Goal: Find specific page/section: Find specific page/section

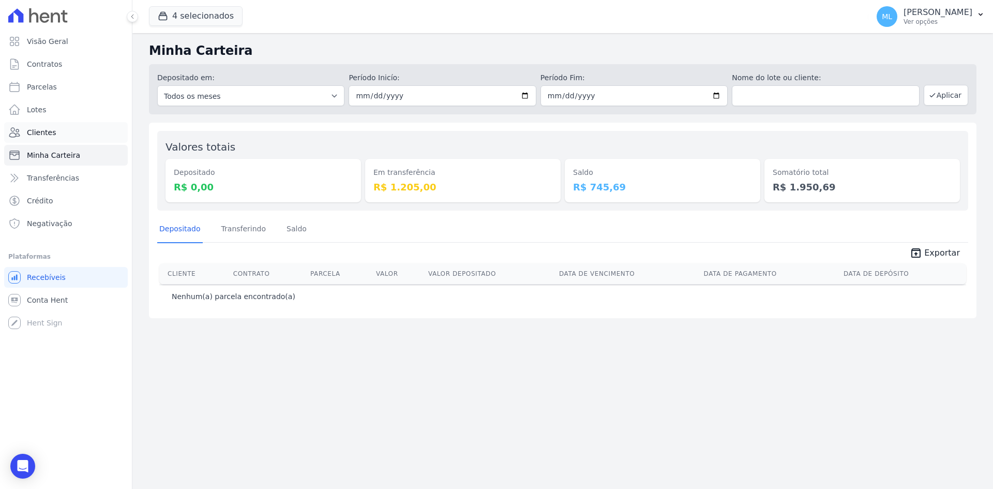
click at [79, 140] on link "Clientes" at bounding box center [66, 132] width 124 height 21
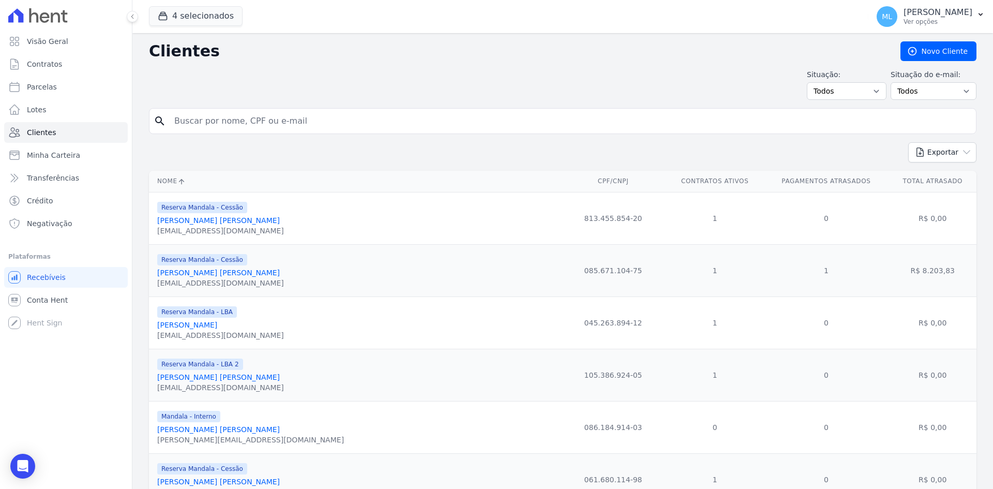
click at [220, 118] on input "search" at bounding box center [569, 121] width 803 height 21
type input "[PERSON_NAME]"
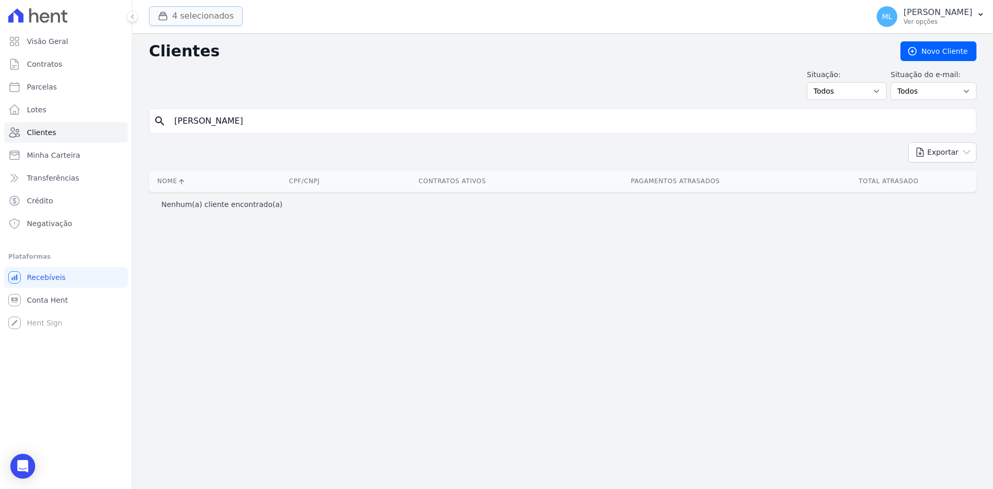
click at [207, 13] on button "4 selecionados" at bounding box center [196, 16] width 94 height 20
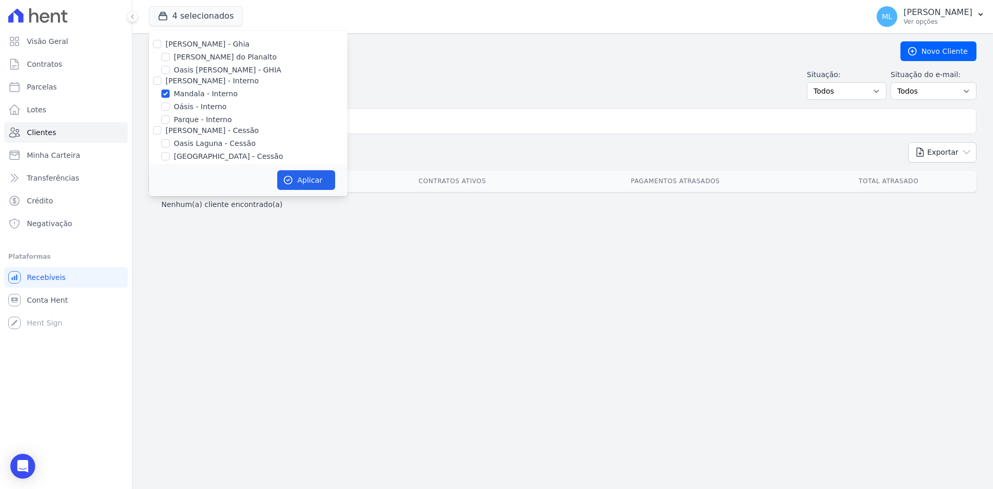
click at [172, 41] on label "[PERSON_NAME] - Ghia" at bounding box center [207, 44] width 84 height 8
click at [154, 42] on input "[PERSON_NAME] - Ghia" at bounding box center [157, 44] width 8 height 8
checkbox input "true"
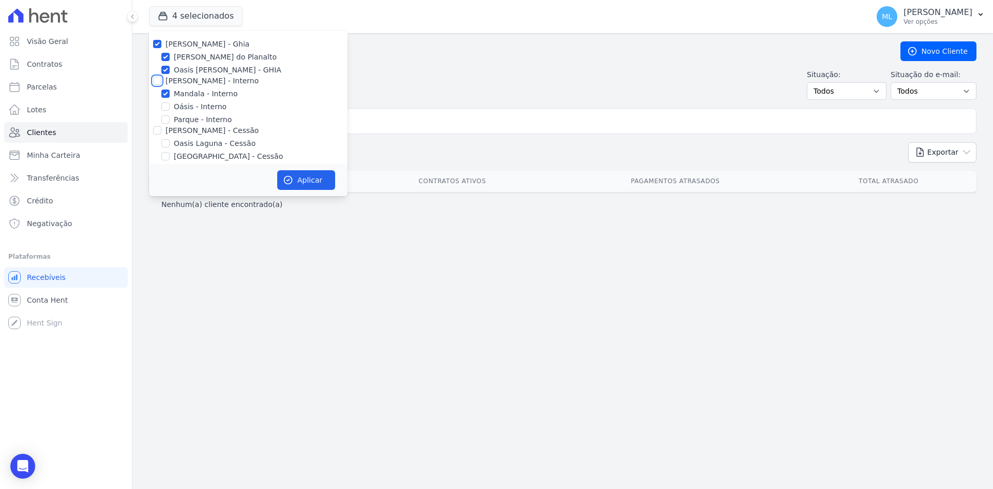
click at [157, 82] on input "[PERSON_NAME] - Interno" at bounding box center [157, 81] width 8 height 8
checkbox input "true"
click at [155, 82] on input "[PERSON_NAME] - Cessão" at bounding box center [157, 78] width 8 height 8
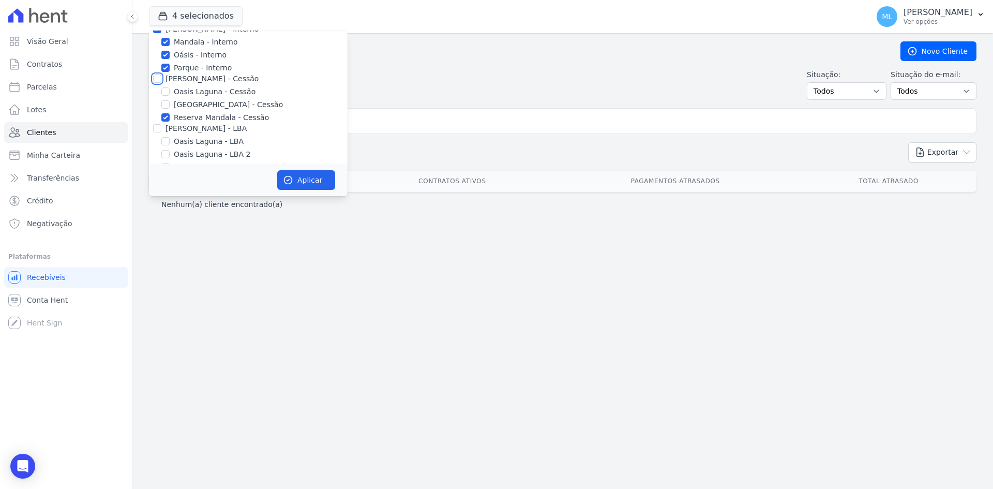
checkbox input "true"
click at [158, 84] on input "[PERSON_NAME] - LBA" at bounding box center [157, 85] width 8 height 8
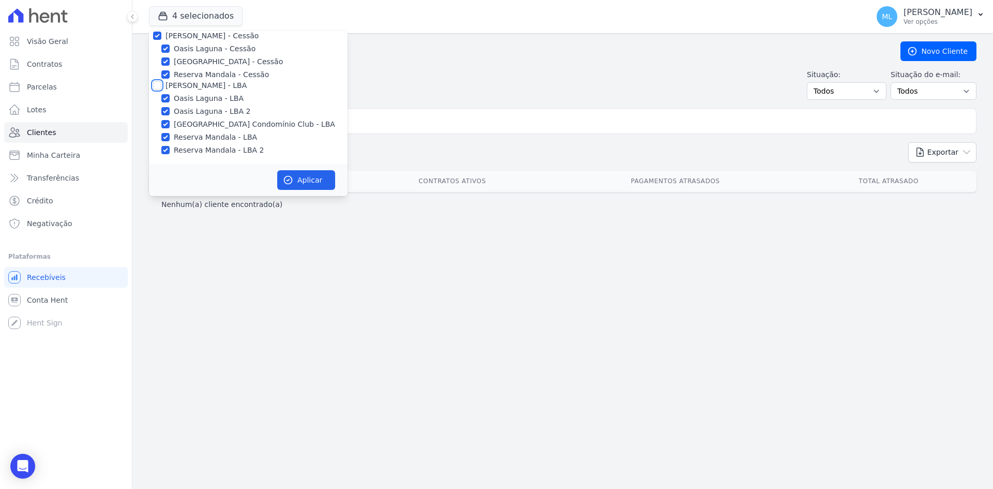
checkbox input "true"
click at [306, 191] on div "Aplicar" at bounding box center [248, 180] width 199 height 32
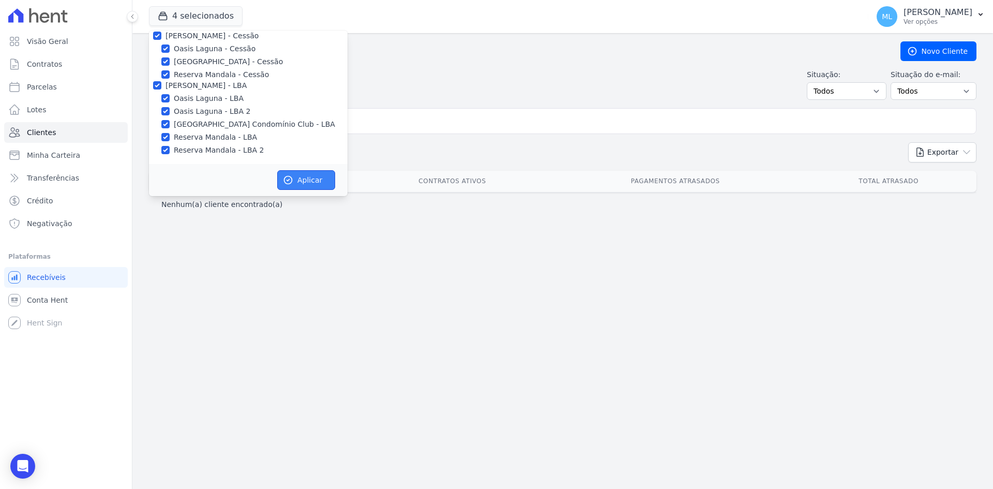
click at [311, 186] on button "Aplicar" at bounding box center [306, 180] width 58 height 20
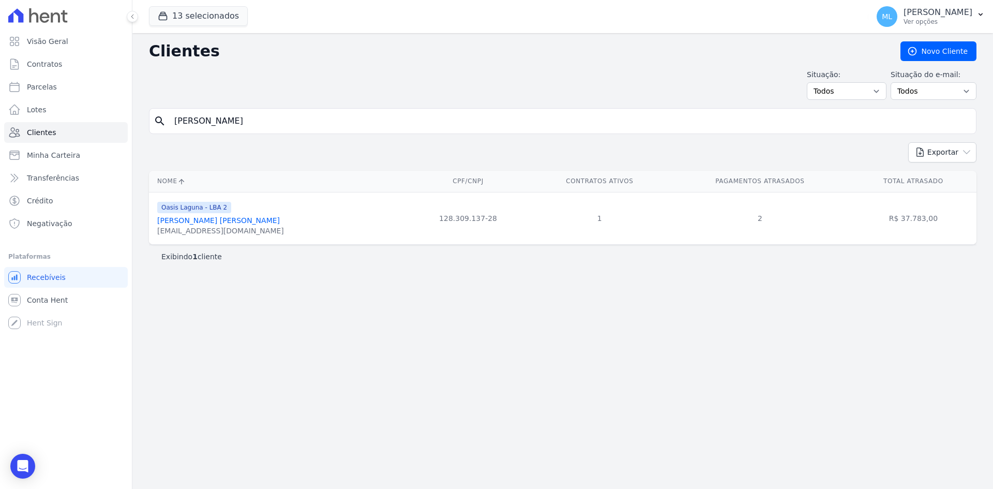
click at [377, 124] on input "pedro victor" at bounding box center [569, 121] width 803 height 21
click at [221, 221] on link "Pedro Victor De Morais Silva" at bounding box center [218, 220] width 123 height 8
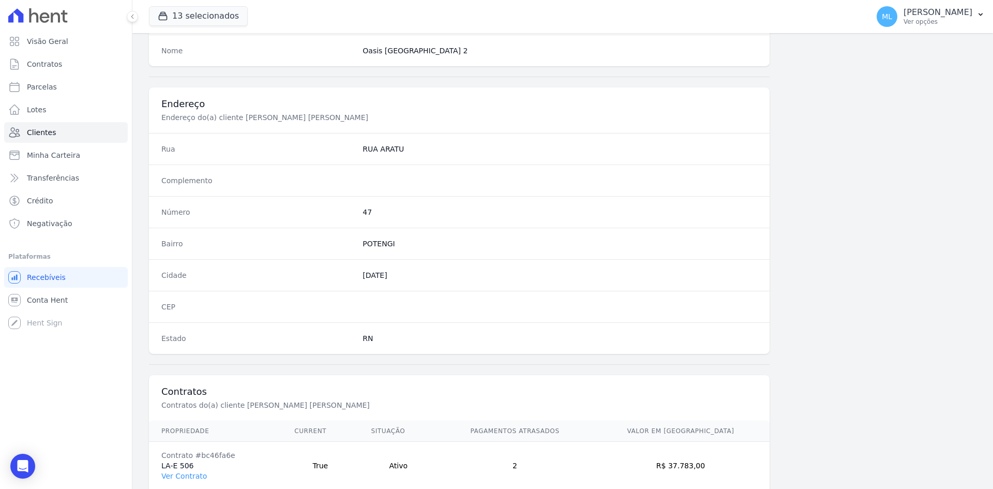
scroll to position [479, 0]
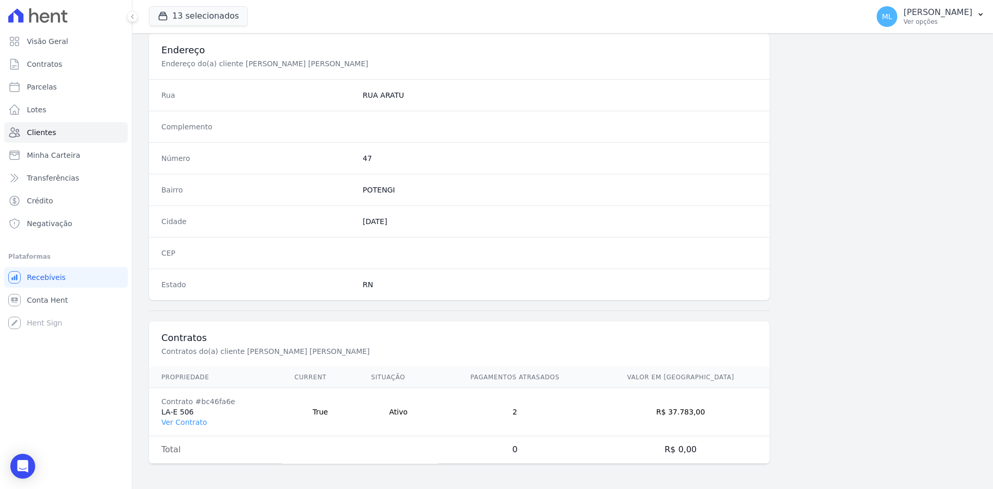
click at [197, 414] on td "Contrato #bc46fa6e LA-E 506 Ver Contrato" at bounding box center [215, 412] width 133 height 48
click at [197, 423] on link "Ver Contrato" at bounding box center [183, 422] width 45 height 8
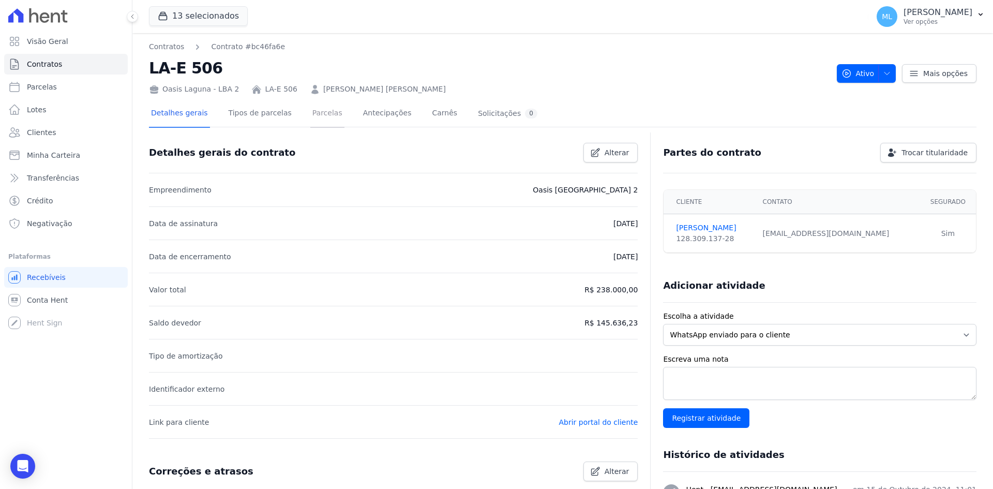
click at [310, 116] on link "Parcelas" at bounding box center [327, 113] width 34 height 27
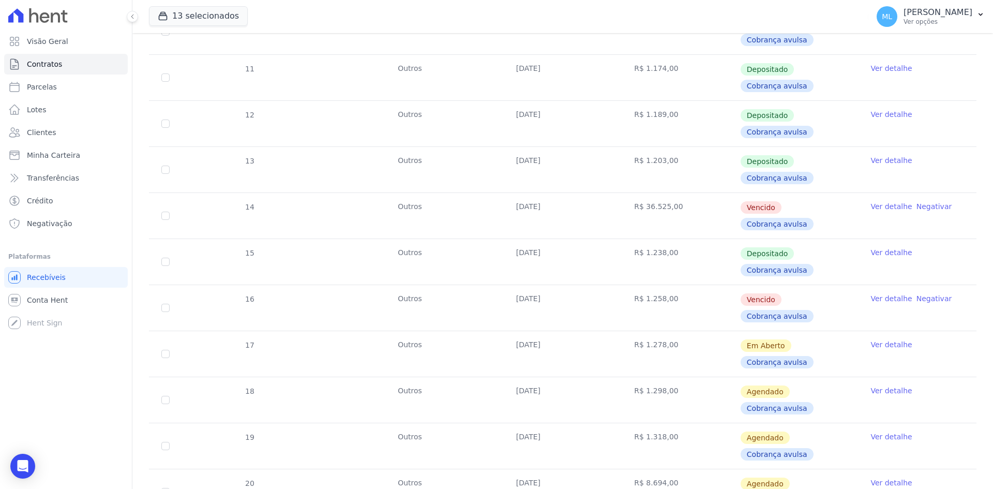
scroll to position [310, 0]
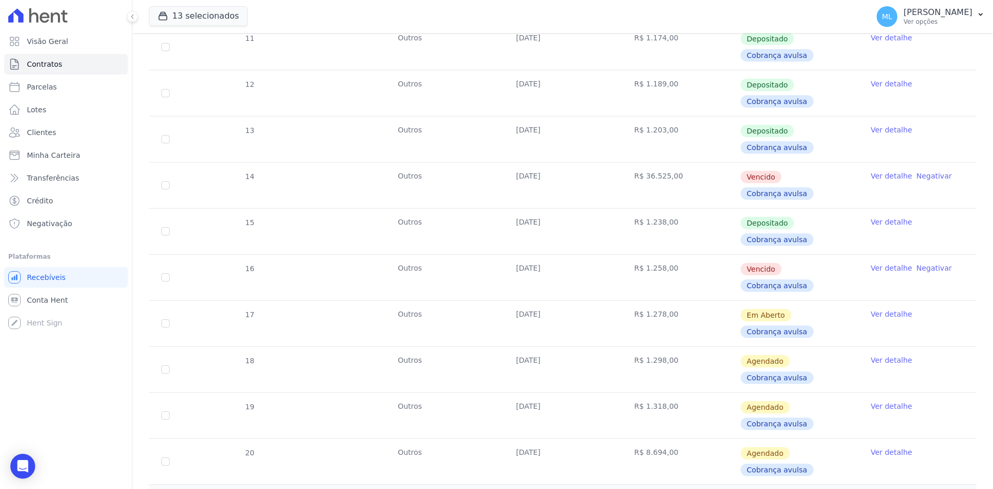
click at [876, 263] on link "Ver detalhe" at bounding box center [890, 268] width 41 height 10
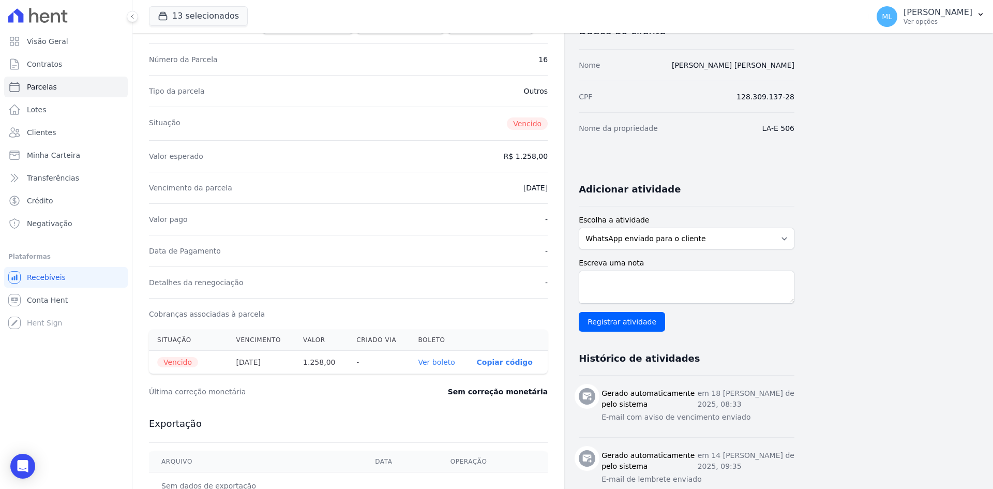
scroll to position [52, 0]
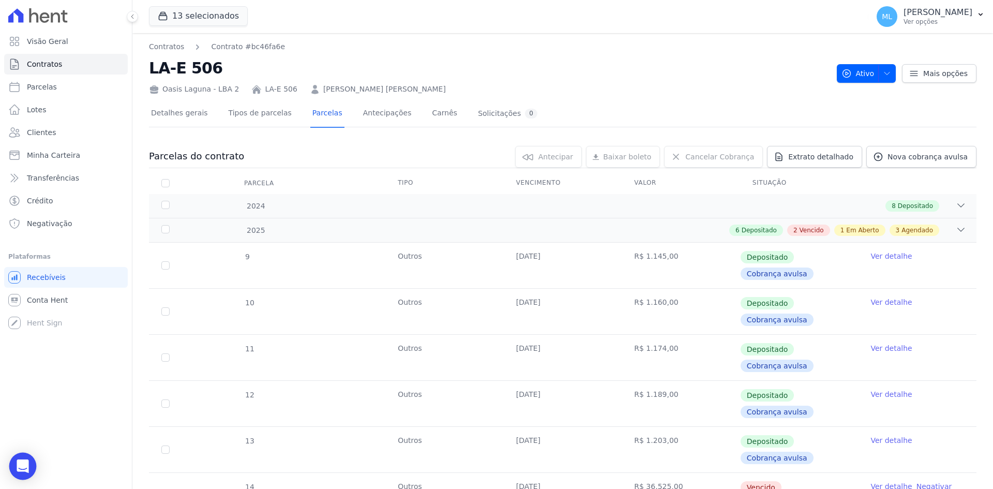
click at [33, 466] on div "Open Intercom Messenger" at bounding box center [22, 465] width 27 height 27
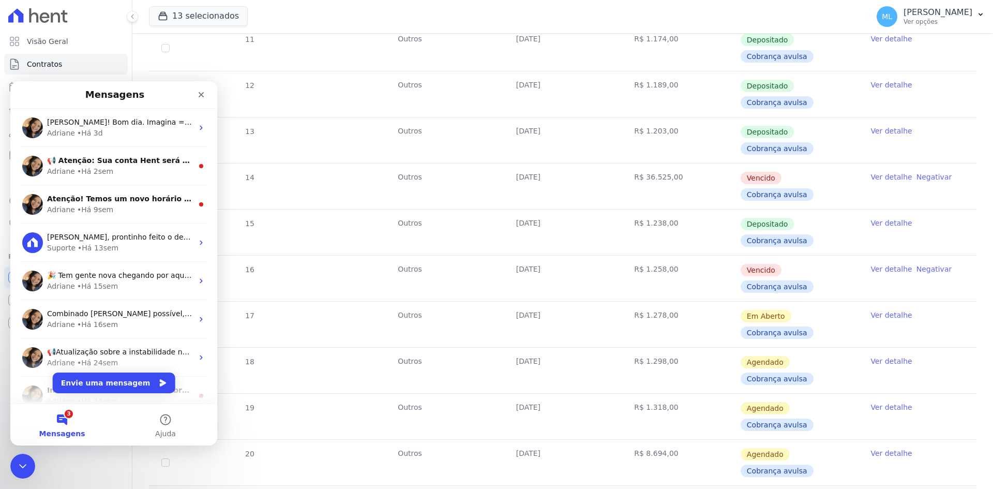
scroll to position [310, 0]
click at [888, 263] on link "Ver detalhe" at bounding box center [890, 268] width 41 height 10
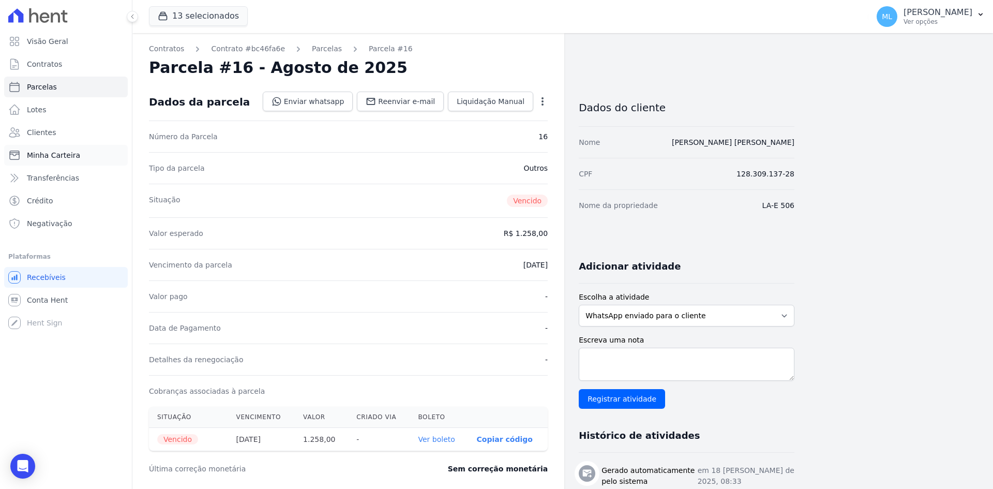
click at [101, 147] on link "Minha Carteira" at bounding box center [66, 155] width 124 height 21
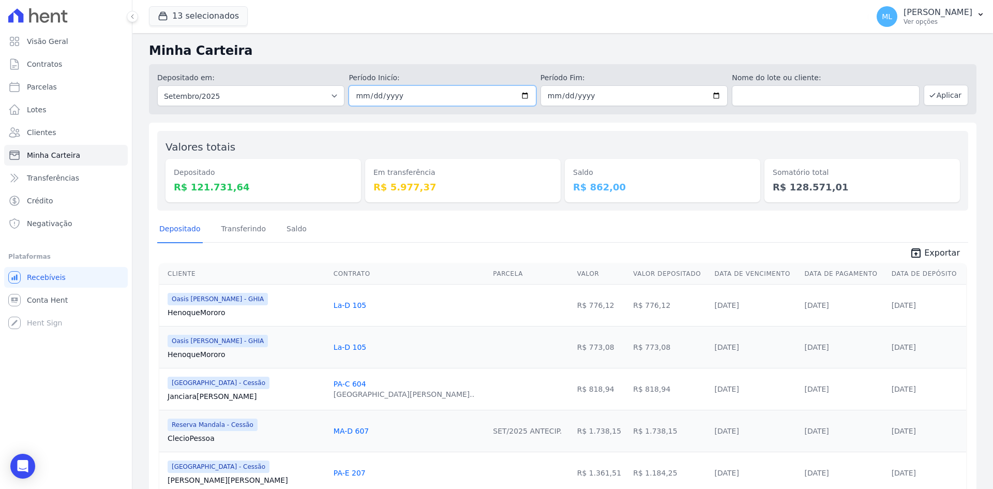
click at [522, 96] on input "2025-09-01" at bounding box center [441, 95] width 187 height 21
type input "2025-08-19"
click at [716, 95] on input "2025-09-30" at bounding box center [633, 95] width 187 height 21
type input "2025-08-19"
click at [933, 96] on button "Aplicar" at bounding box center [945, 95] width 44 height 21
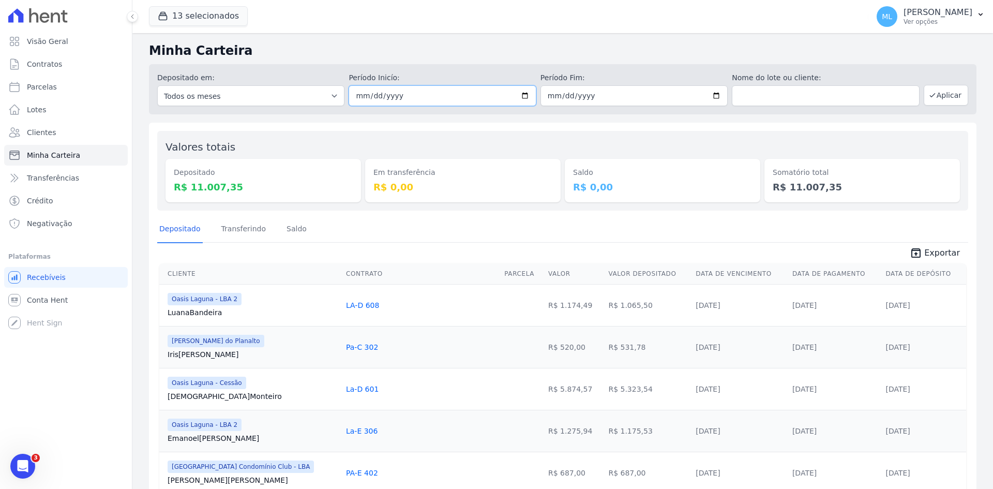
click at [524, 93] on input "[DATE]" at bounding box center [441, 95] width 187 height 21
type input "2025-08-18"
click at [709, 92] on input "[DATE]" at bounding box center [633, 95] width 187 height 21
type input "2025-08-18"
click at [949, 89] on button "Aplicar" at bounding box center [945, 95] width 44 height 21
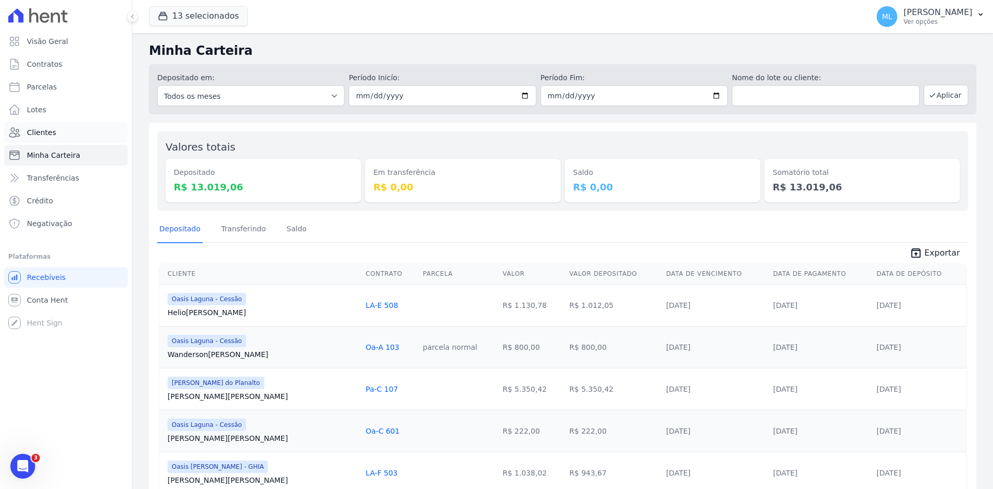
click at [82, 129] on link "Clientes" at bounding box center [66, 132] width 124 height 21
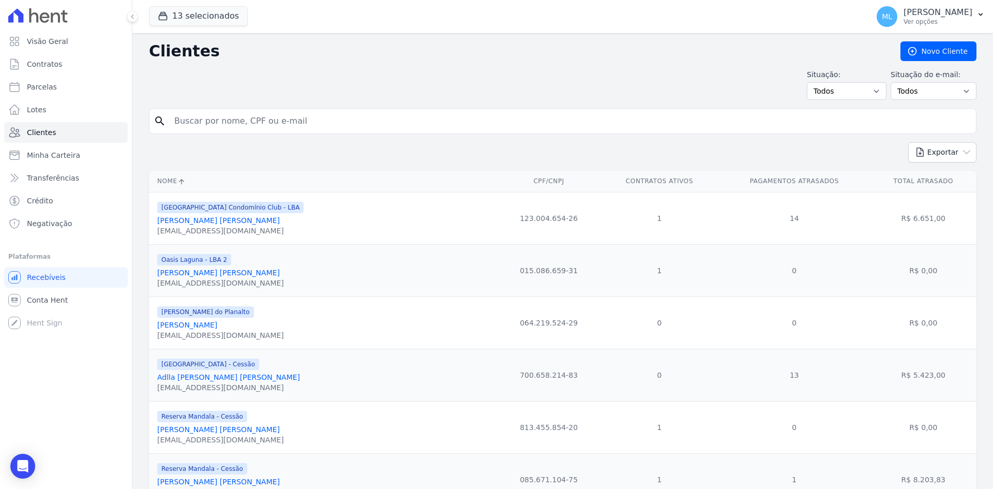
click at [285, 112] on input "search" at bounding box center [569, 121] width 803 height 21
type input "phili"
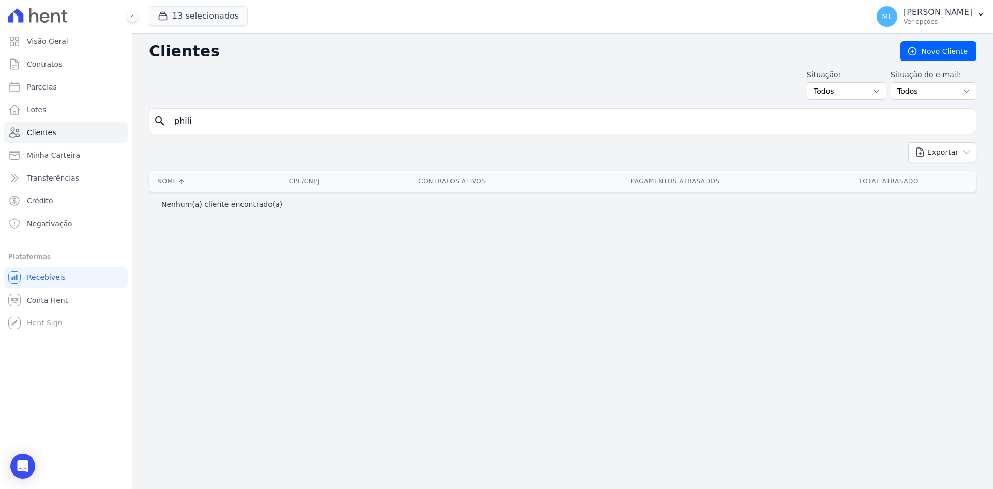
click at [286, 113] on input "phili" at bounding box center [569, 121] width 803 height 21
type input "phi"
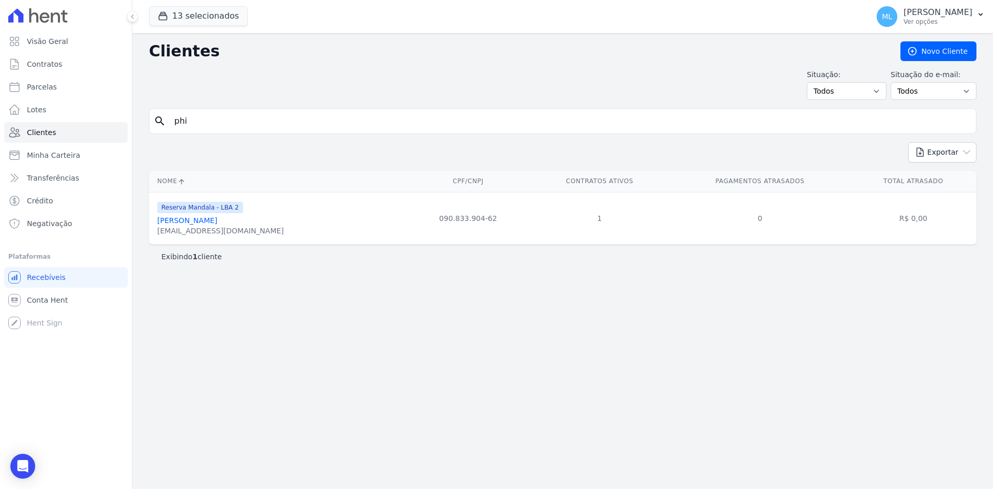
click at [204, 223] on link "Phillipe Gabriel Vieira De Melo" at bounding box center [187, 220] width 60 height 8
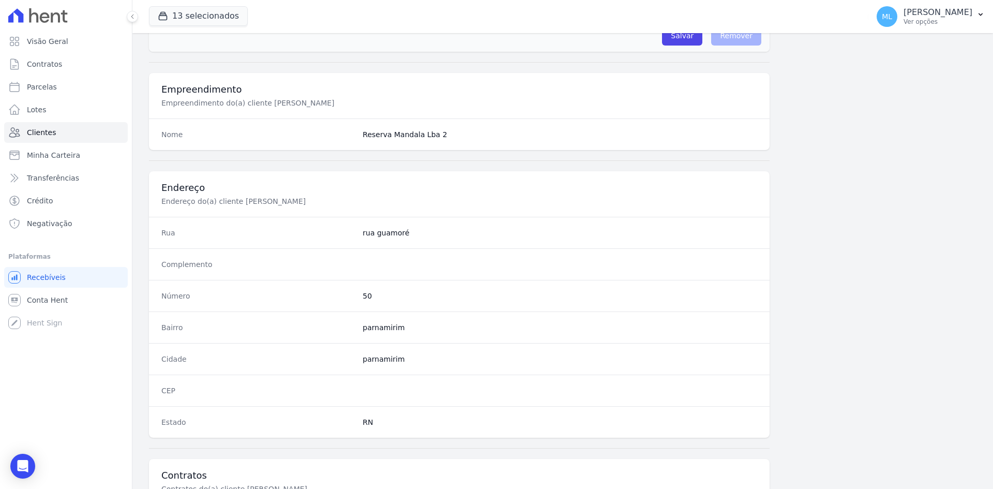
scroll to position [31, 0]
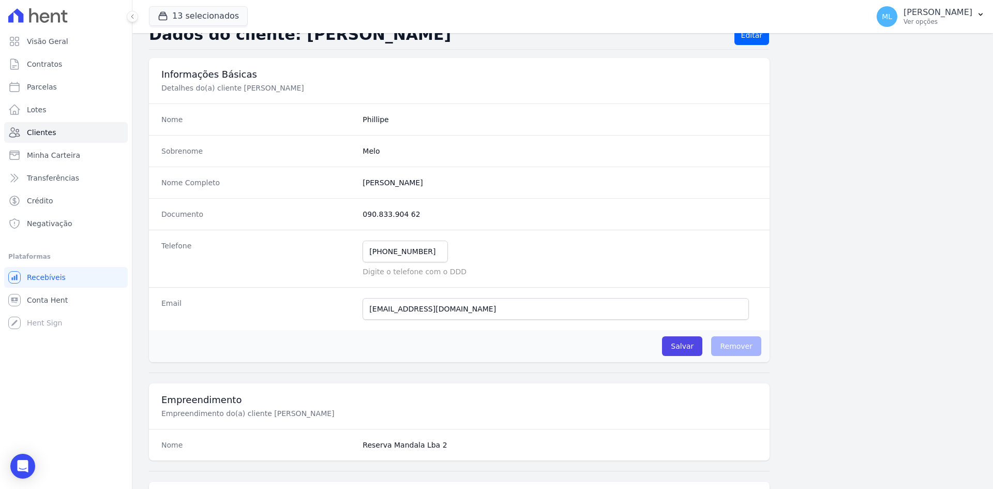
drag, startPoint x: 360, startPoint y: 181, endPoint x: 476, endPoint y: 180, distance: 115.8
click at [476, 180] on div "Nome Completo Phillipe Gabriel Vieira De Melo" at bounding box center [459, 182] width 620 height 32
copy completo "Phillipe Gabriel Vieira De Melo"
click at [341, 192] on div "Nome Completo Phillipe Gabriel Vieira De Melo" at bounding box center [459, 182] width 620 height 32
drag, startPoint x: 361, startPoint y: 180, endPoint x: 534, endPoint y: 229, distance: 178.8
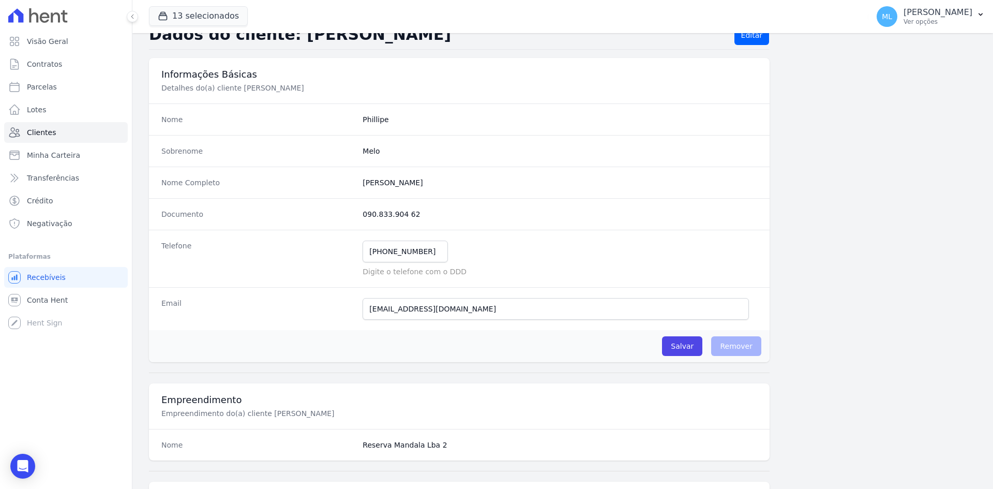
click at [481, 186] on completo "Phillipe Gabriel Vieira De Melo" at bounding box center [559, 182] width 394 height 10
copy completo "Phillipe Gabriel Vieira De Melo"
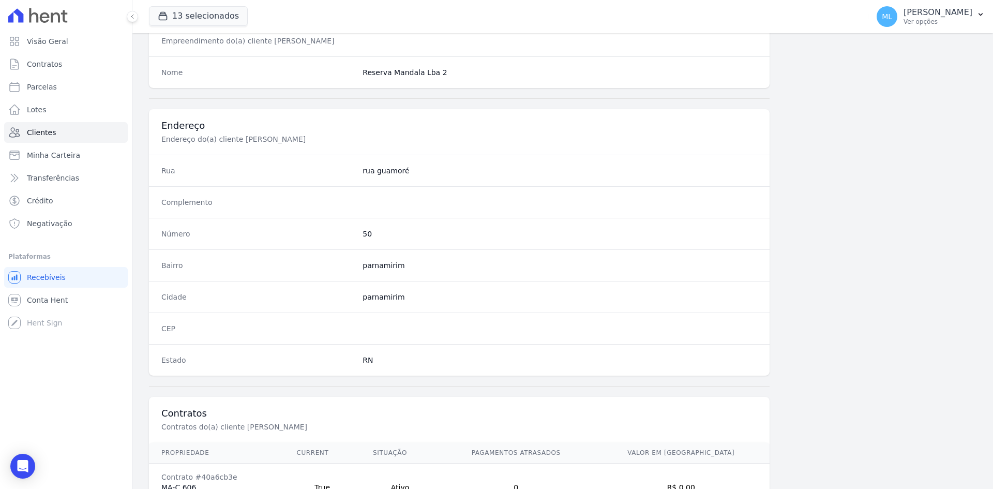
scroll to position [479, 0]
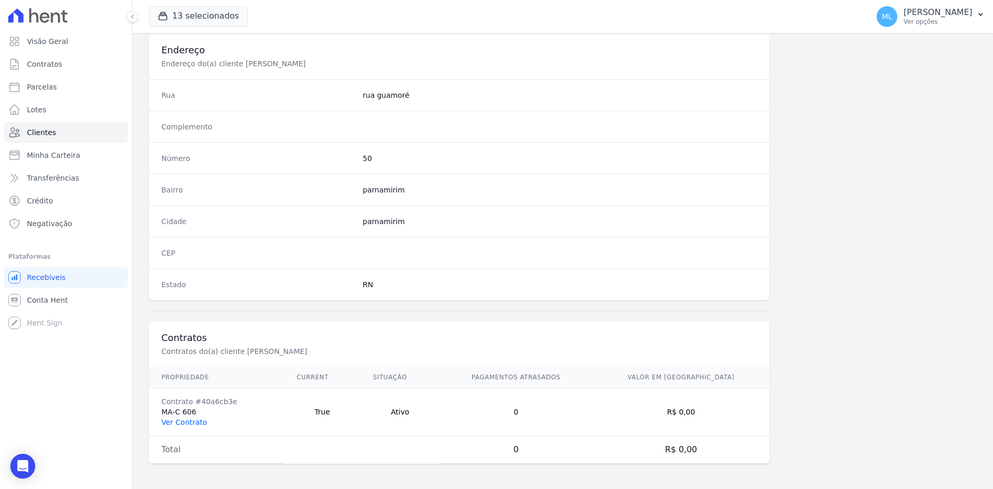
click at [189, 423] on link "Ver Contrato" at bounding box center [183, 422] width 45 height 8
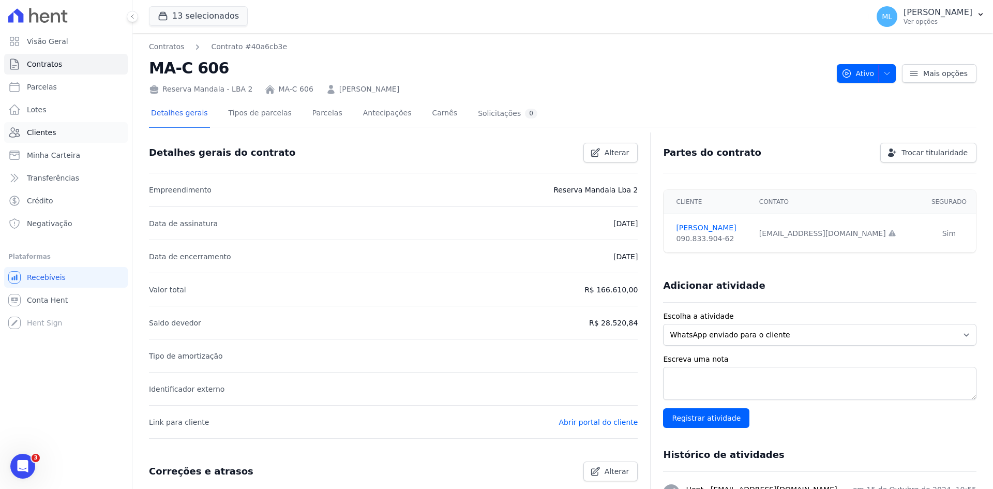
click at [64, 139] on link "Clientes" at bounding box center [66, 132] width 124 height 21
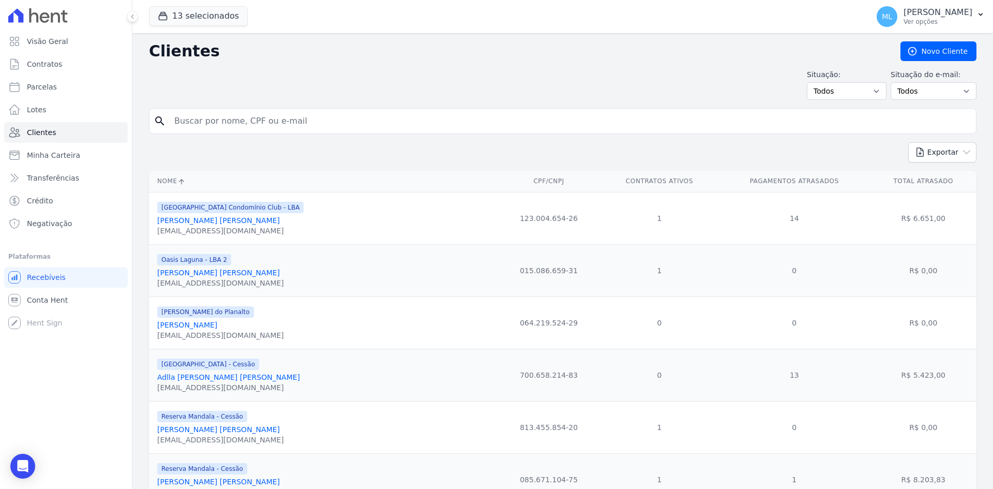
click at [288, 119] on input "search" at bounding box center [569, 121] width 803 height 21
type input "[PERSON_NAME]"
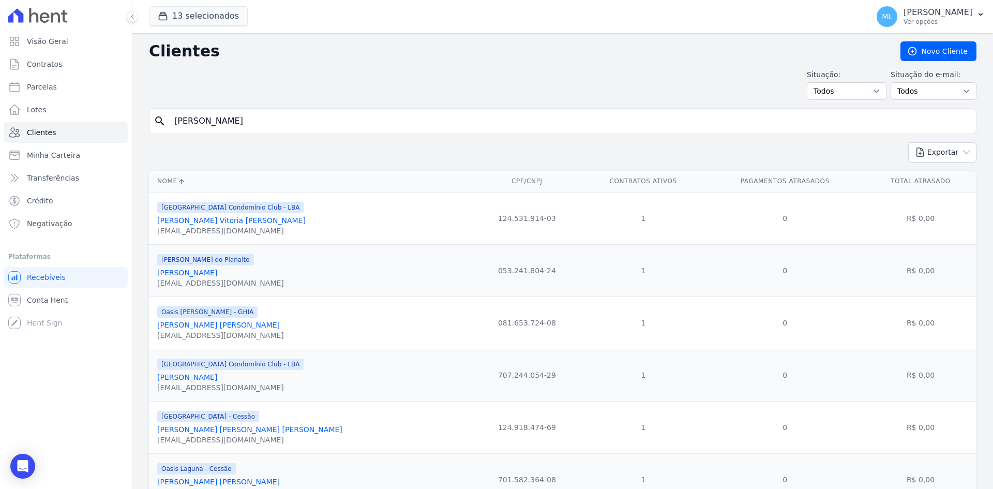
click at [257, 121] on input "[PERSON_NAME]" at bounding box center [569, 121] width 803 height 21
type input "Pedro henrique"
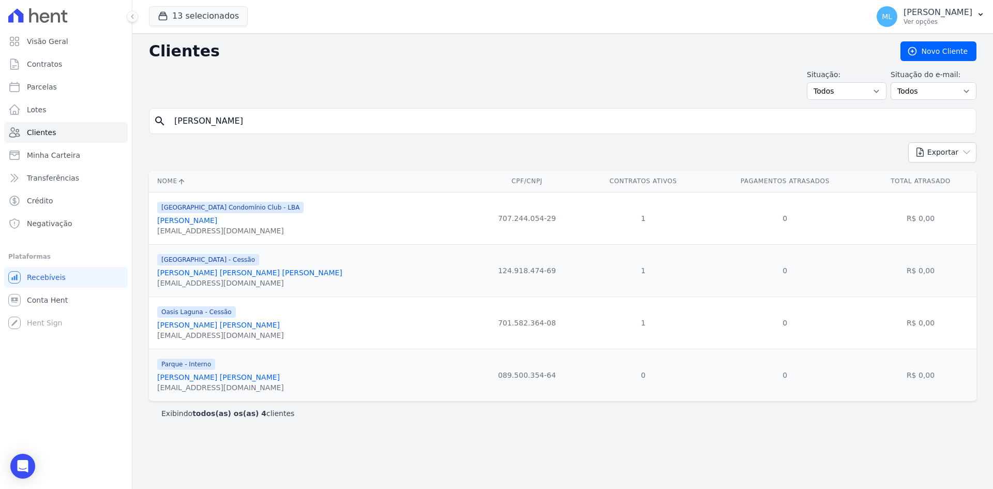
click at [281, 124] on input "Pedro henrique" at bounding box center [569, 121] width 803 height 21
type input "Pedro victor"
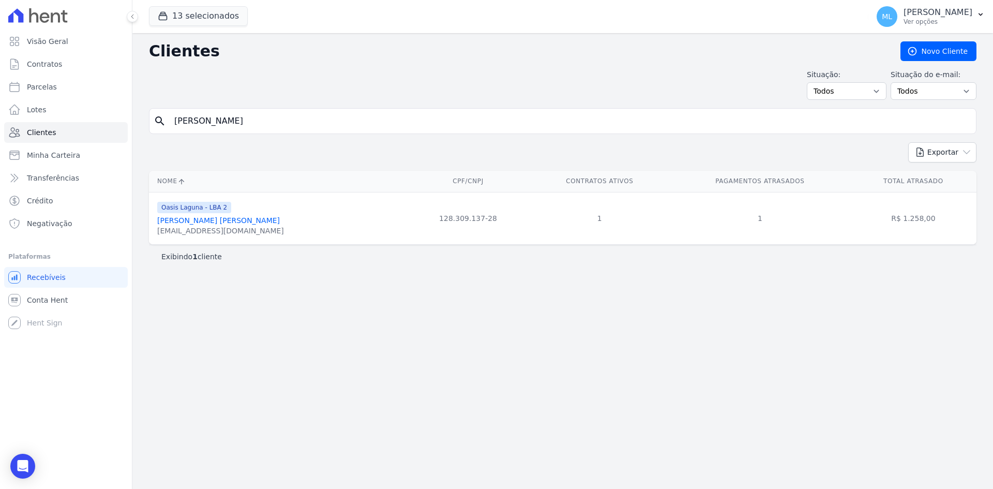
click at [226, 216] on link "Pedro Victor De Morais Silva" at bounding box center [218, 220] width 123 height 8
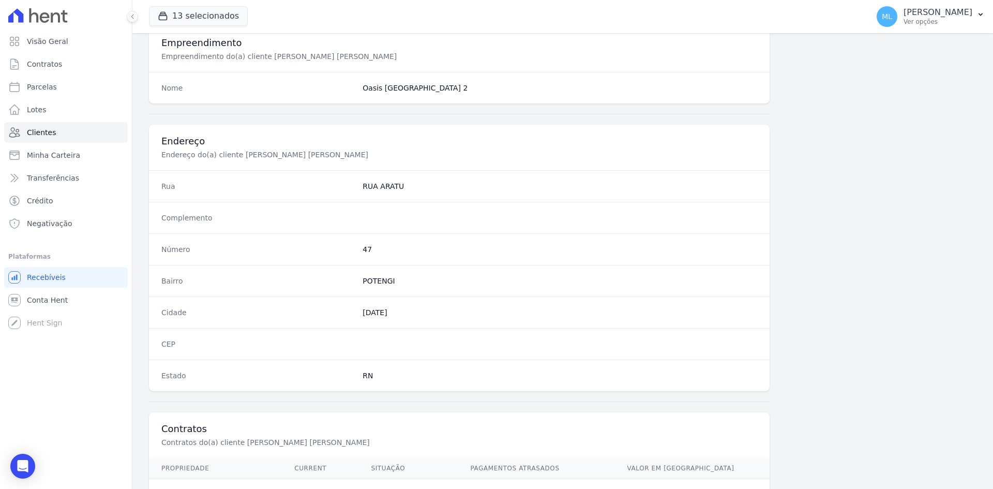
scroll to position [479, 0]
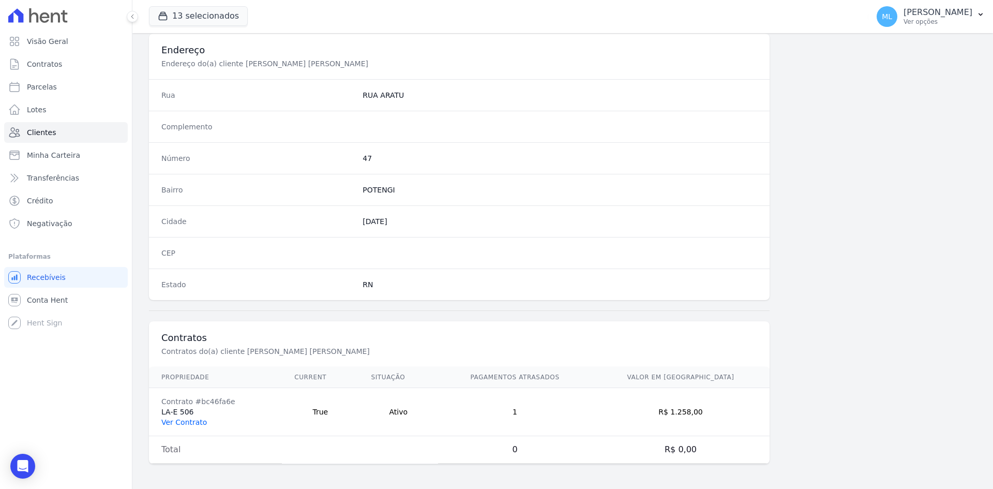
click at [199, 423] on link "Ver Contrato" at bounding box center [183, 422] width 45 height 8
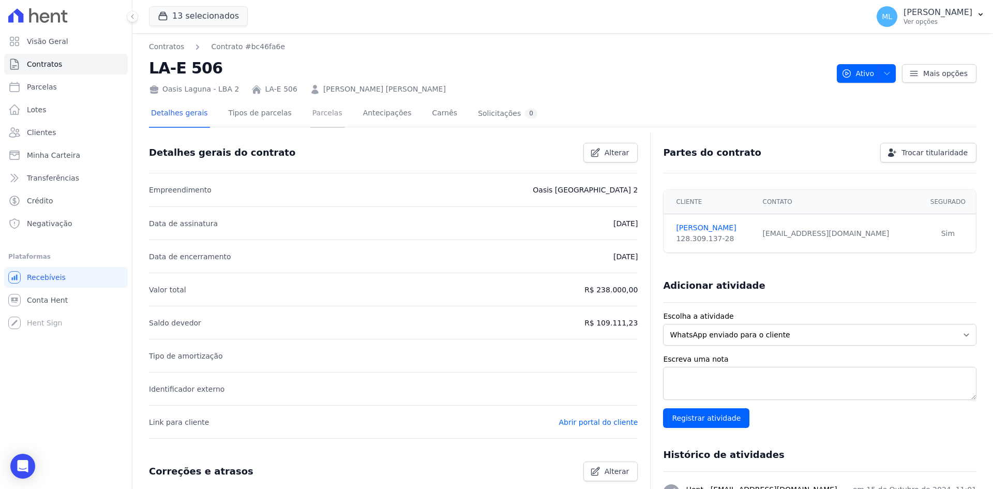
click at [314, 112] on link "Parcelas" at bounding box center [327, 113] width 34 height 27
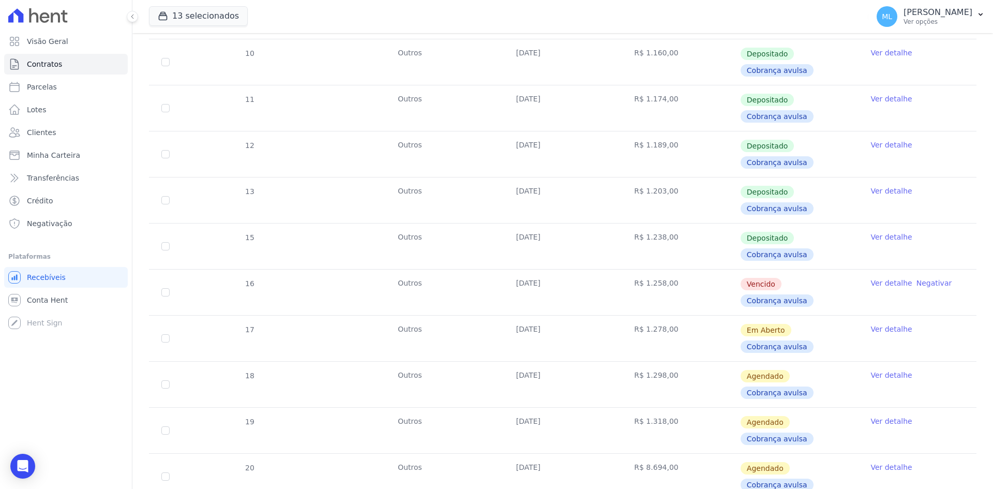
scroll to position [310, 0]
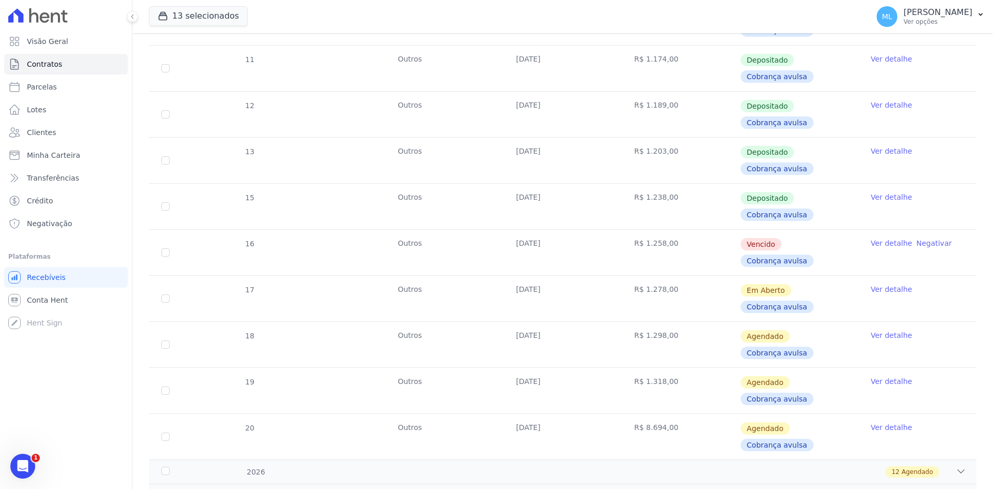
scroll to position [310, 0]
